Goal: Information Seeking & Learning: Learn about a topic

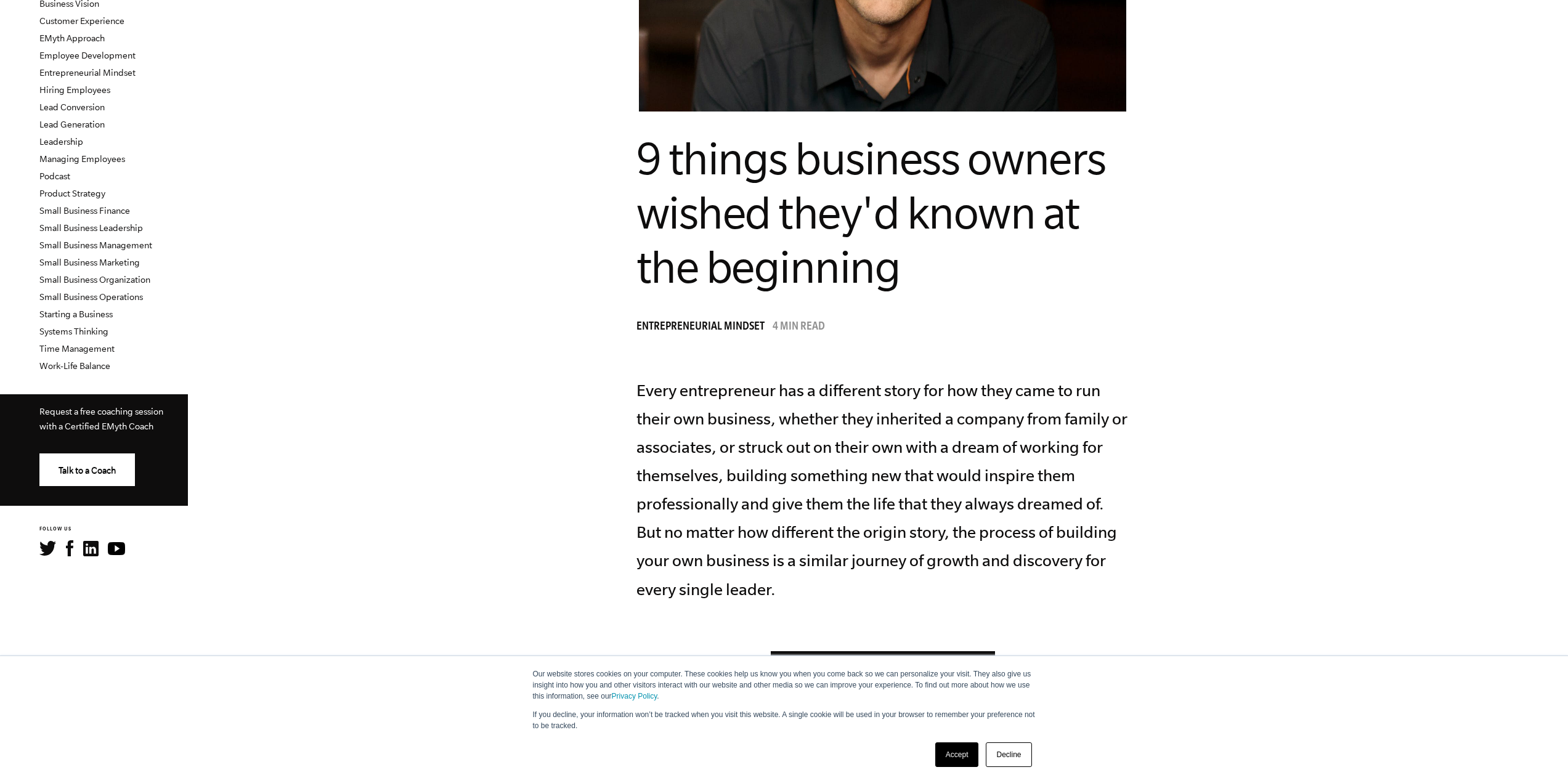
scroll to position [528, 0]
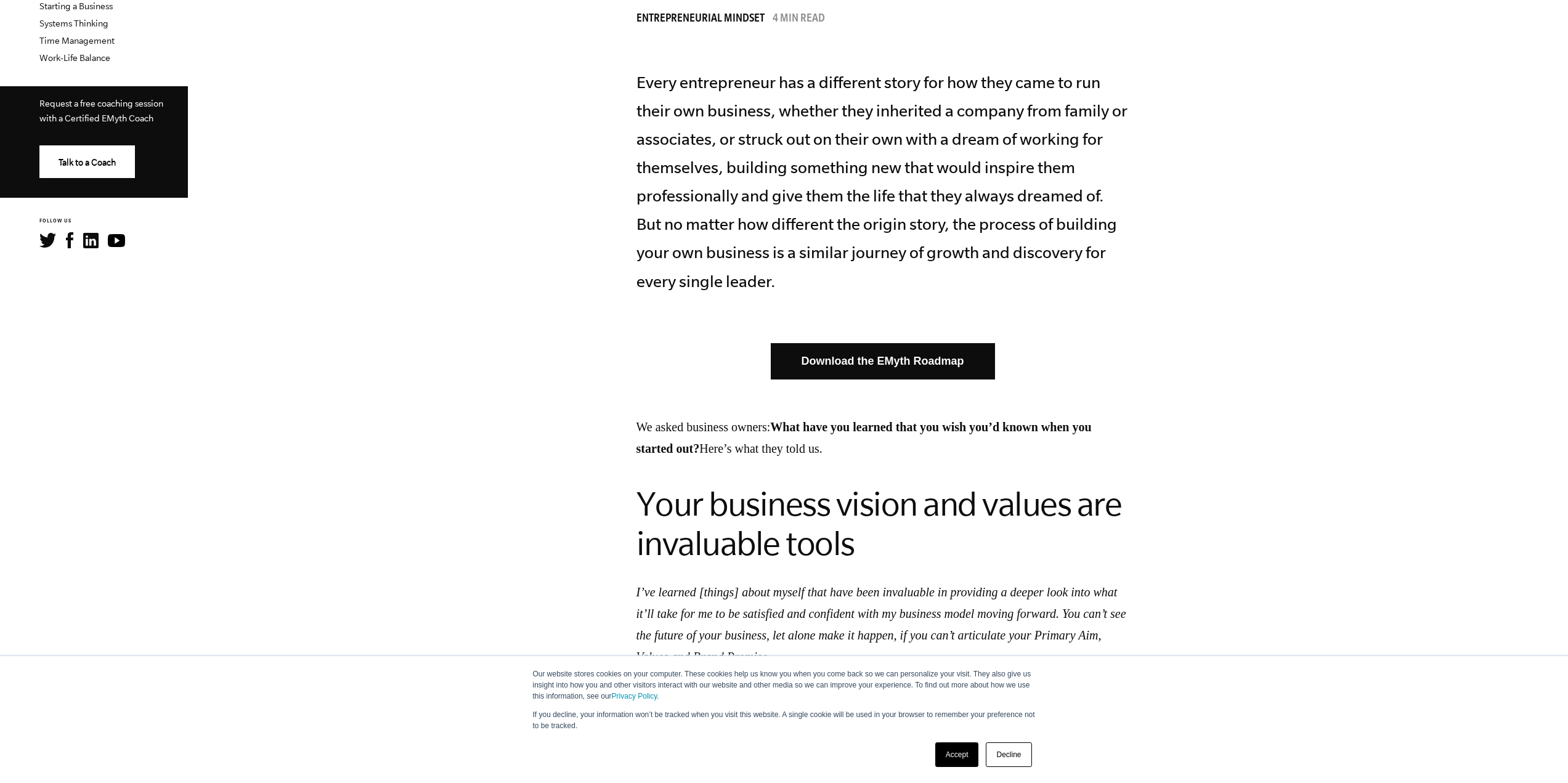
click at [1020, 751] on link "Decline" at bounding box center [1009, 754] width 46 height 24
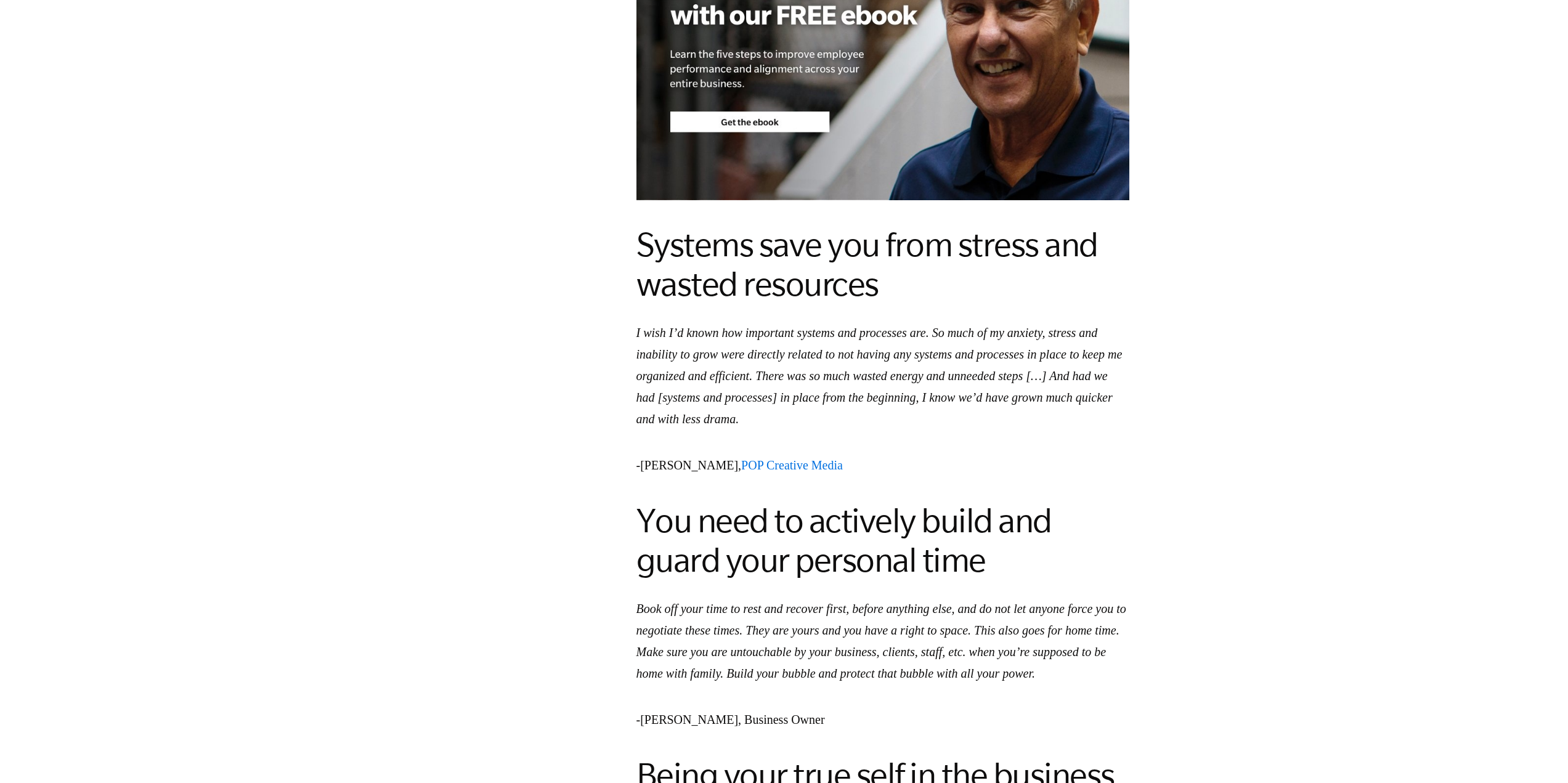
scroll to position [2624, 0]
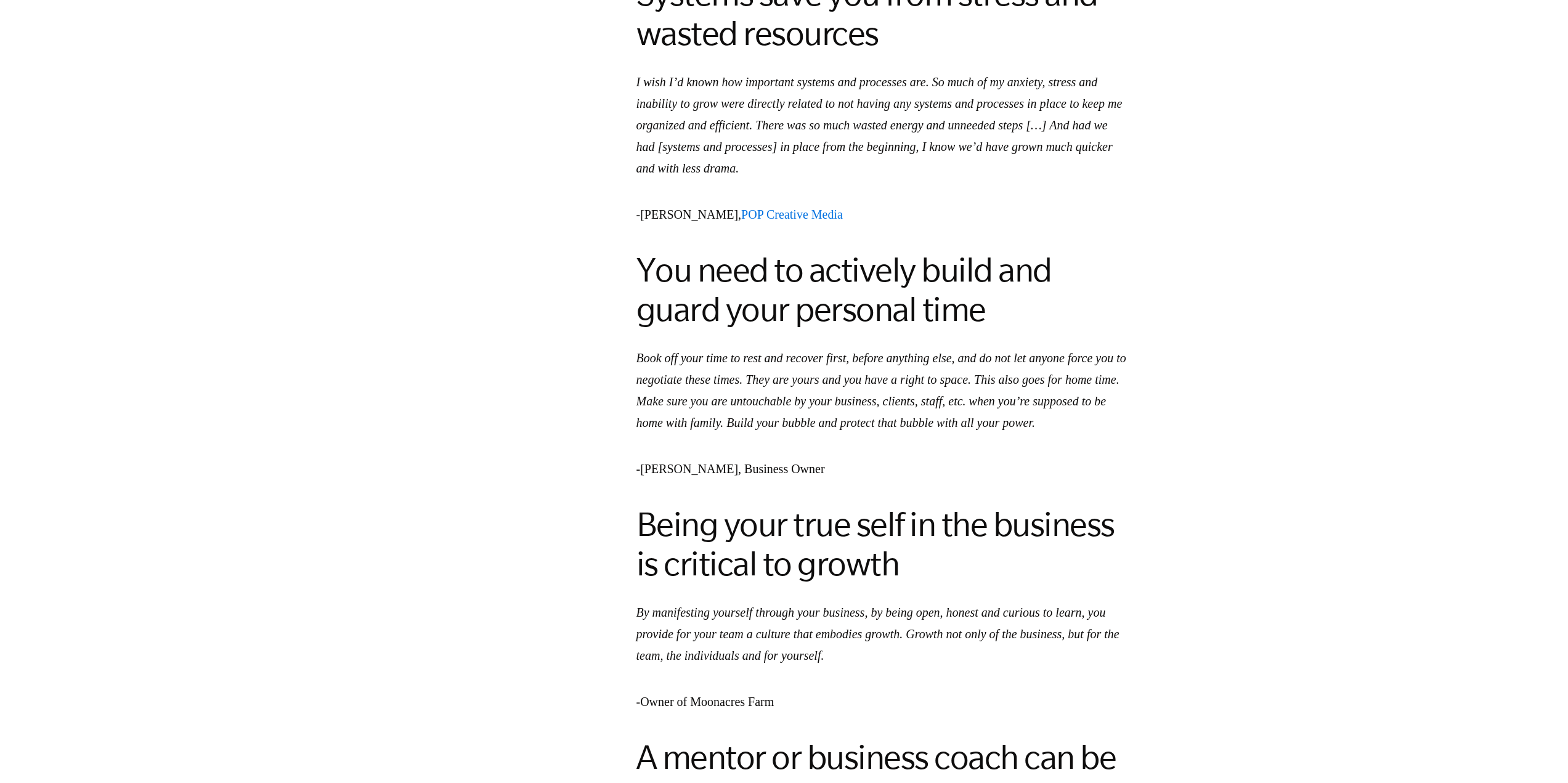
click at [933, 179] on p "I wish I’d known how important systems and processes are. So much of my anxiety…" at bounding box center [883, 125] width 493 height 108
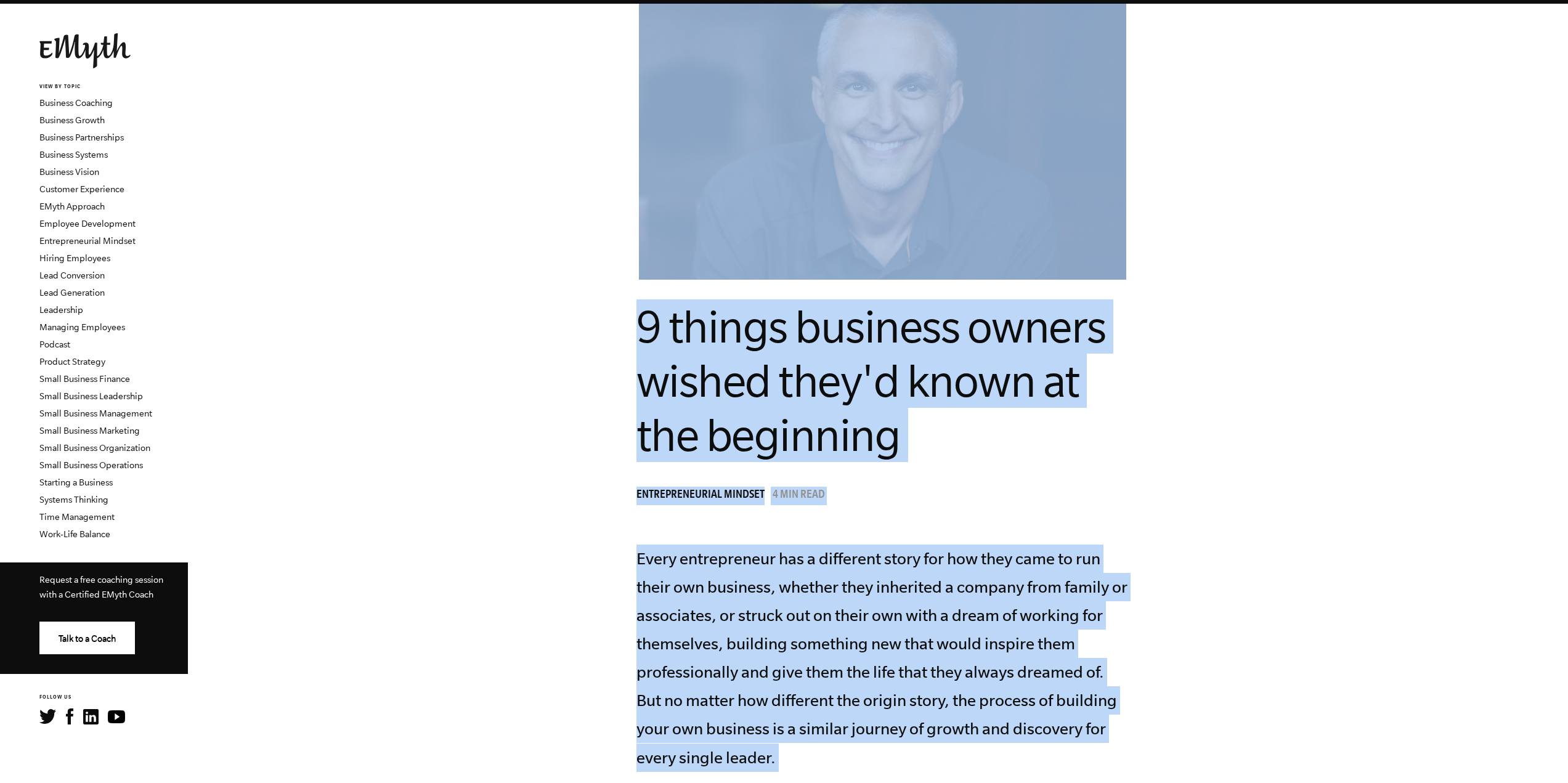
scroll to position [0, 0]
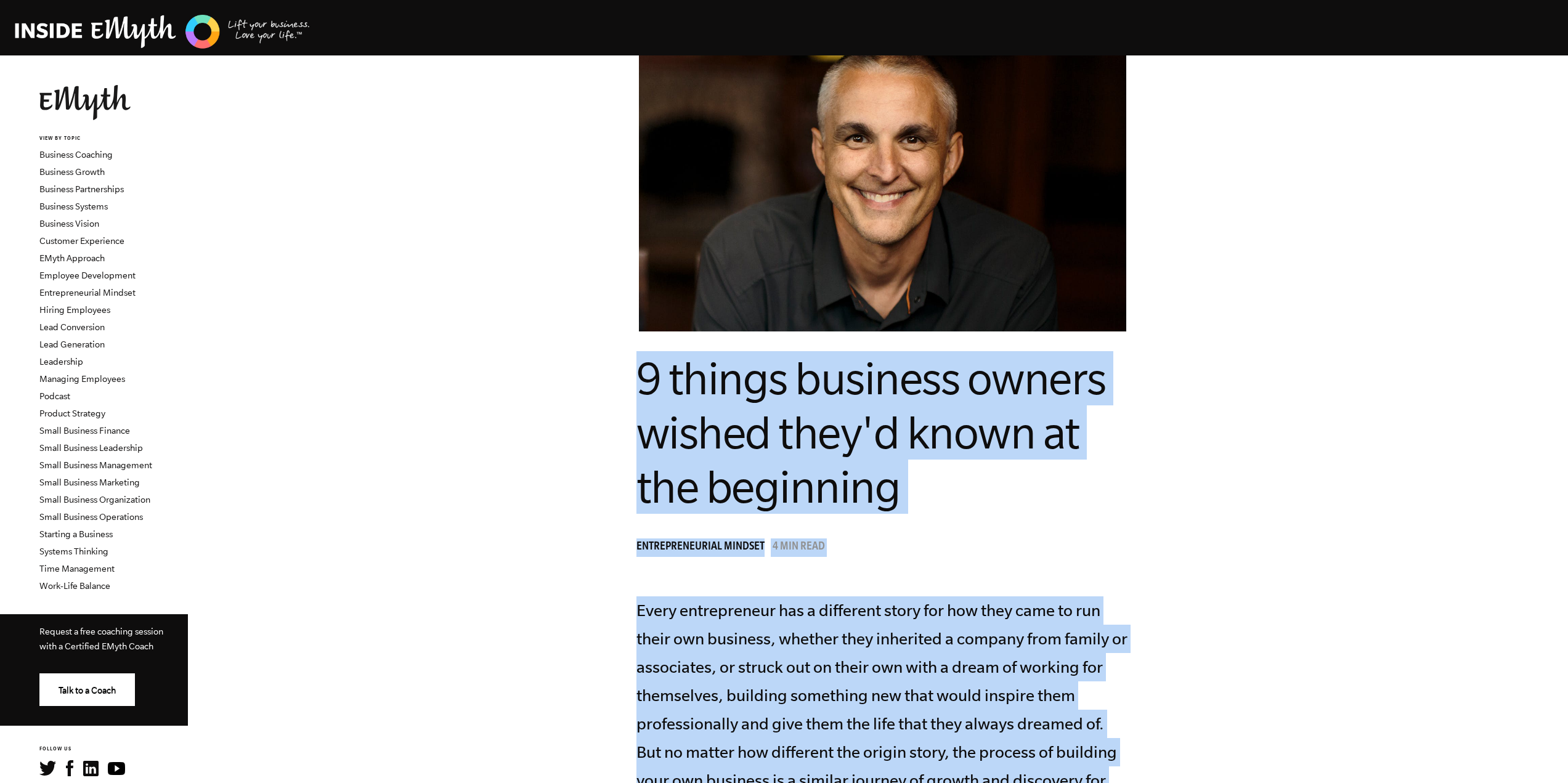
drag, startPoint x: 731, startPoint y: 431, endPoint x: 631, endPoint y: 394, distance: 106.6
copy article "7 loremi dolorsit ametco adipis elit's doeiu te inc utlaboree Doloremagnaaliq E…"
click at [69, 363] on link "Leadership" at bounding box center [61, 361] width 43 height 10
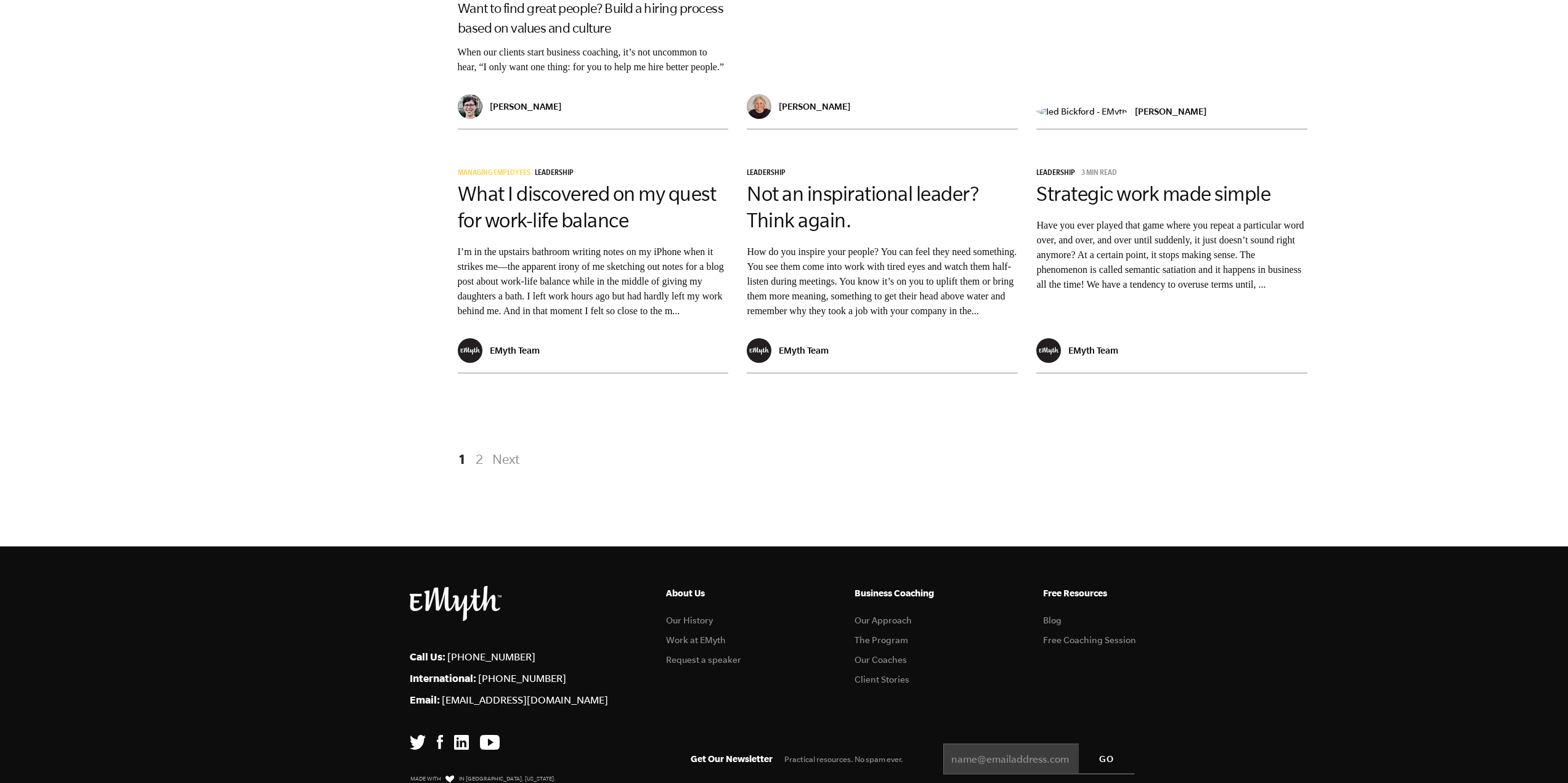
scroll to position [2034, 0]
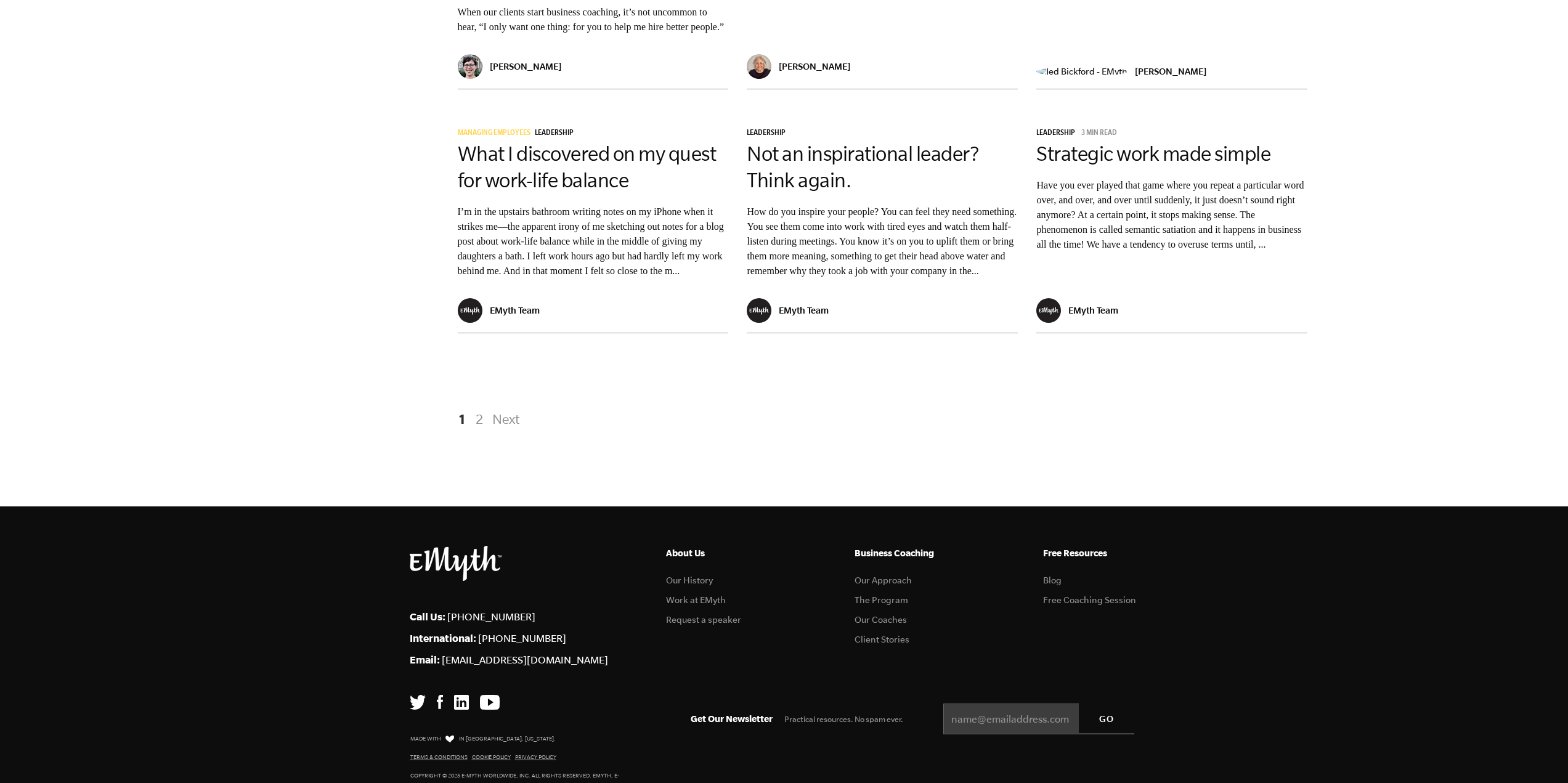
click at [479, 430] on link "2" at bounding box center [479, 419] width 15 height 22
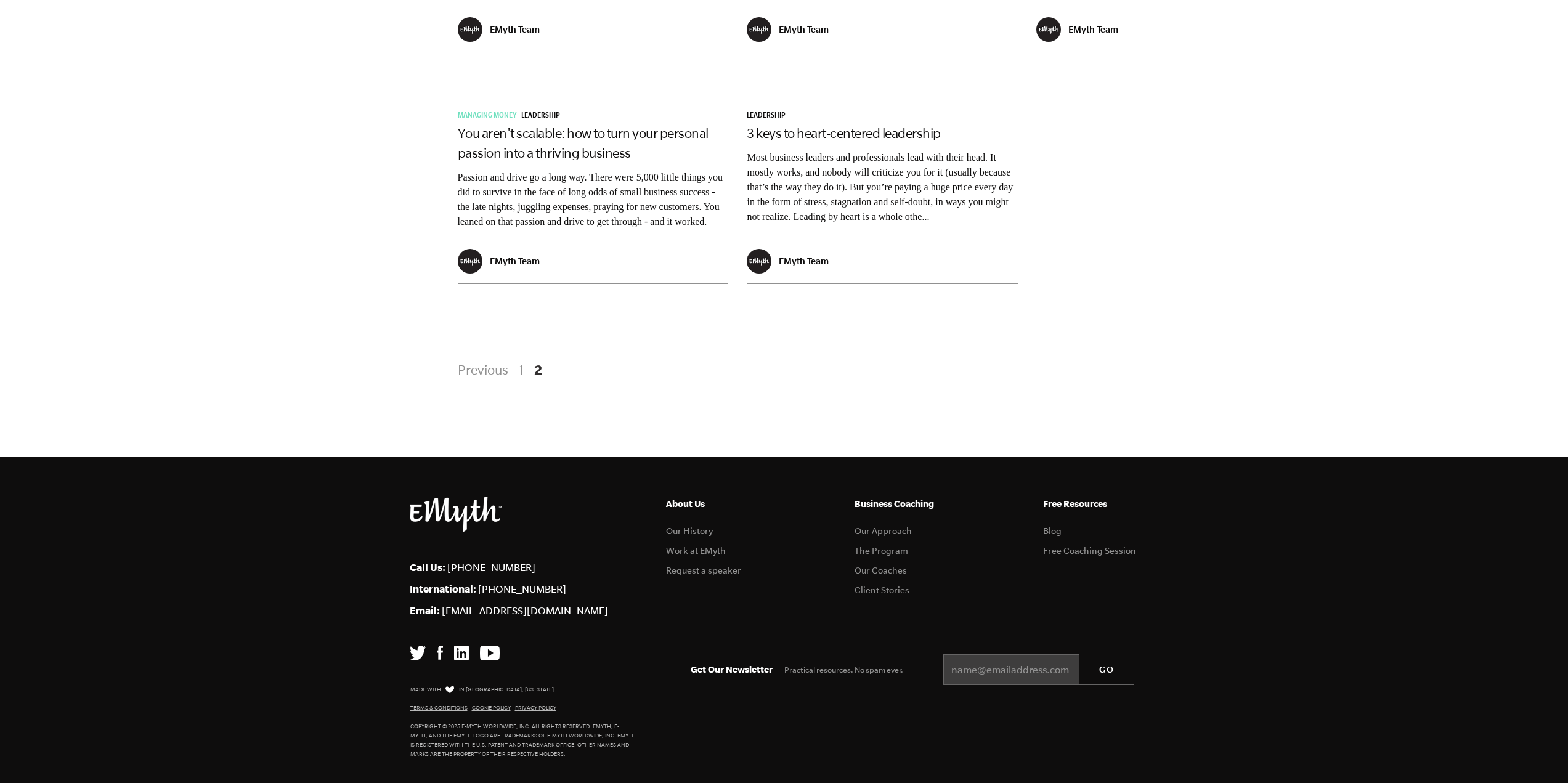
scroll to position [1729, 0]
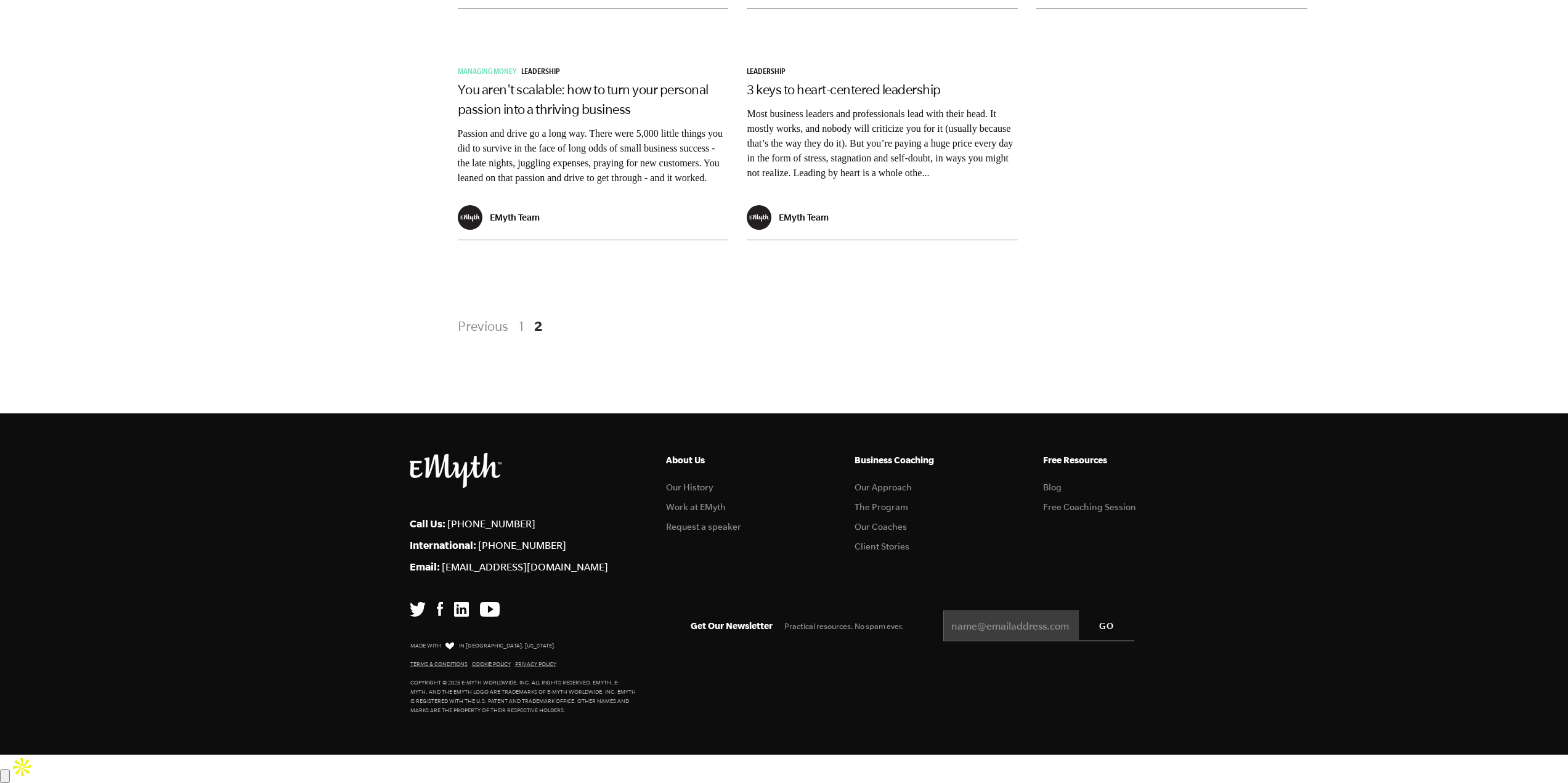
click at [521, 337] on link "1" at bounding box center [521, 326] width 15 height 22
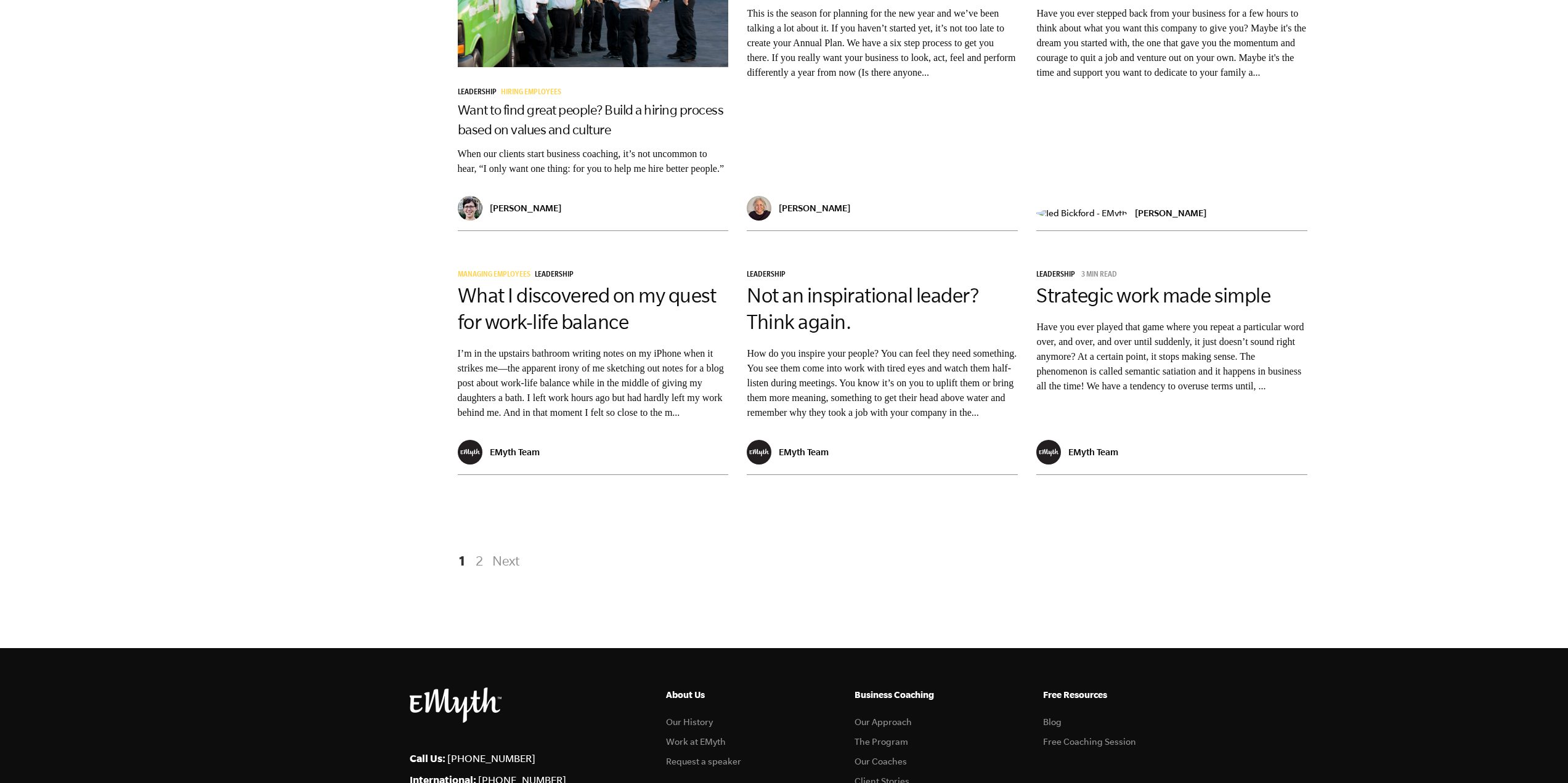
scroll to position [1910, 0]
